Goal: Task Accomplishment & Management: Complete application form

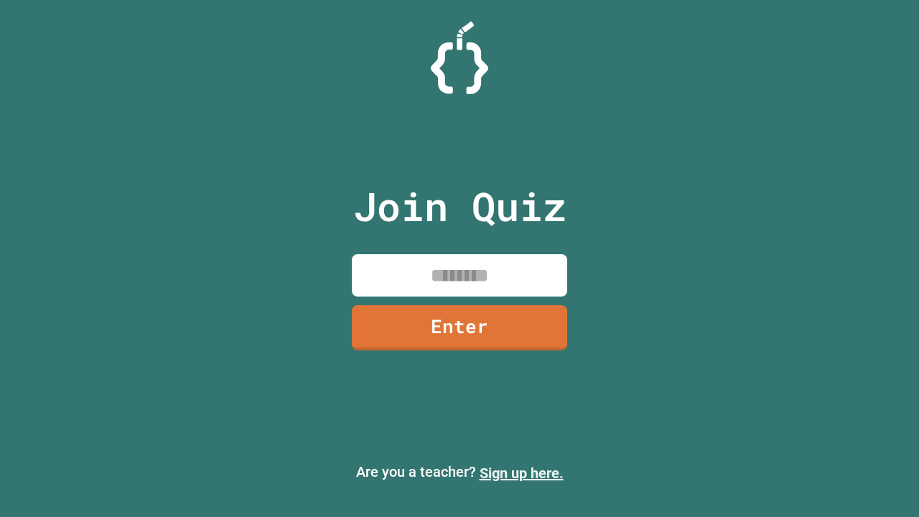
click at [521, 473] on link "Sign up here." at bounding box center [522, 473] width 84 height 17
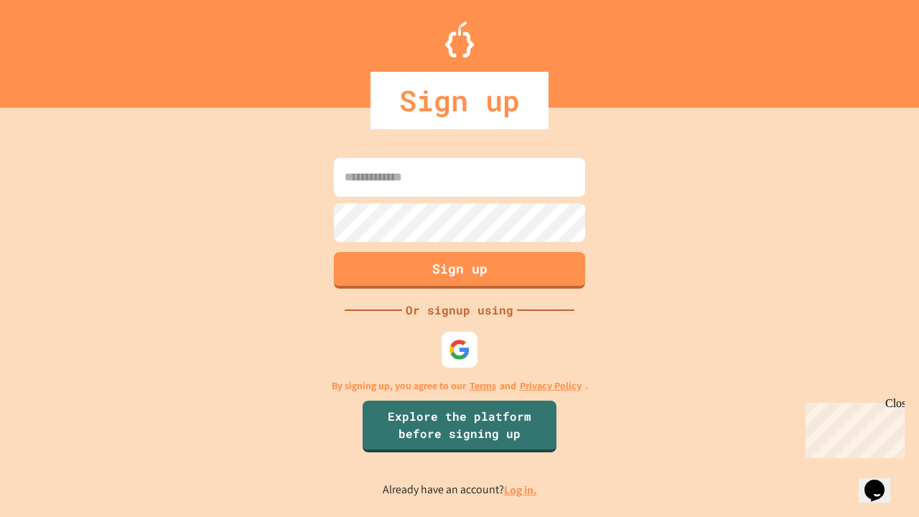
click at [521, 490] on link "Log in." at bounding box center [520, 490] width 33 height 15
